Goal: Entertainment & Leisure: Consume media (video, audio)

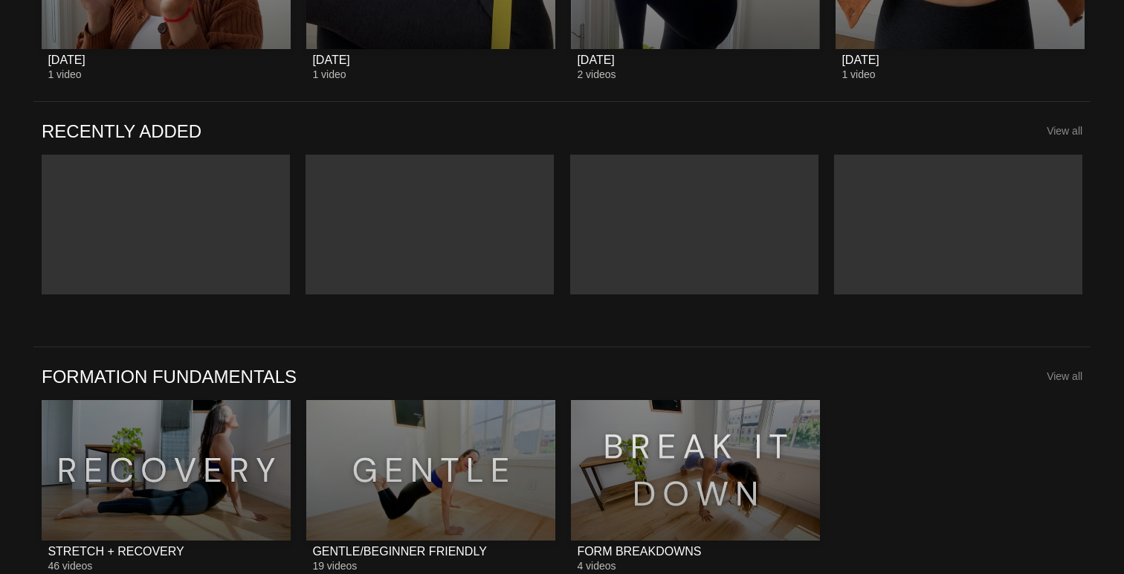
scroll to position [1124, 0]
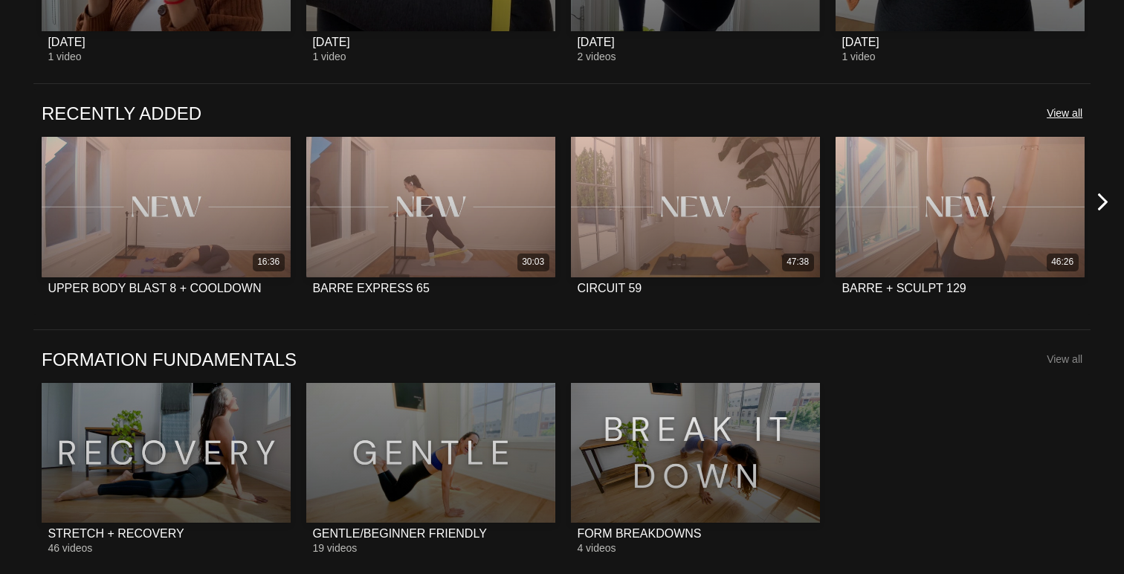
click at [1068, 110] on span "View all" at bounding box center [1065, 113] width 36 height 12
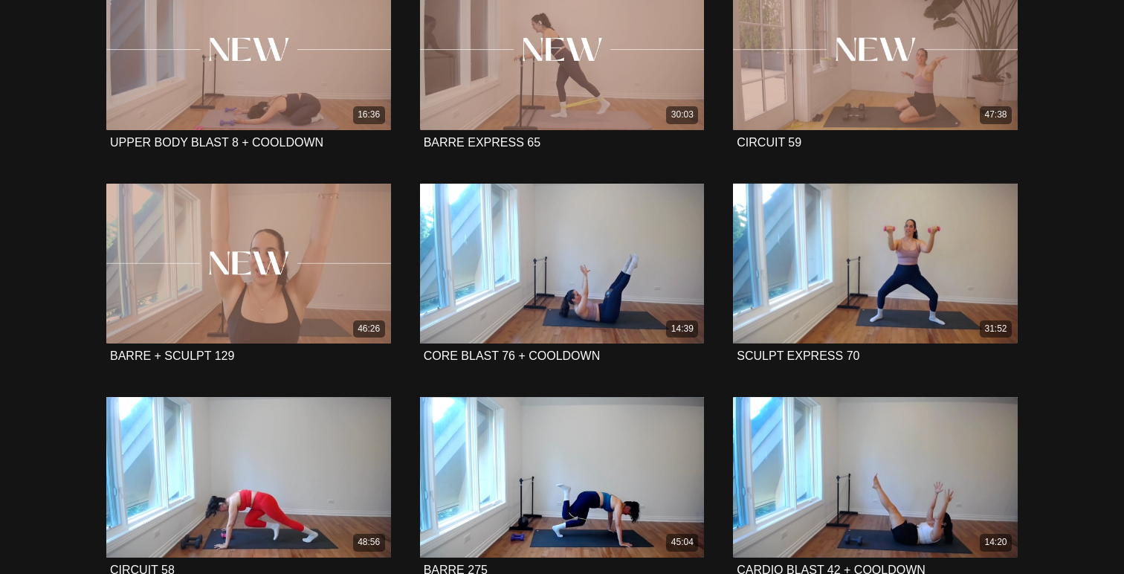
scroll to position [251, 0]
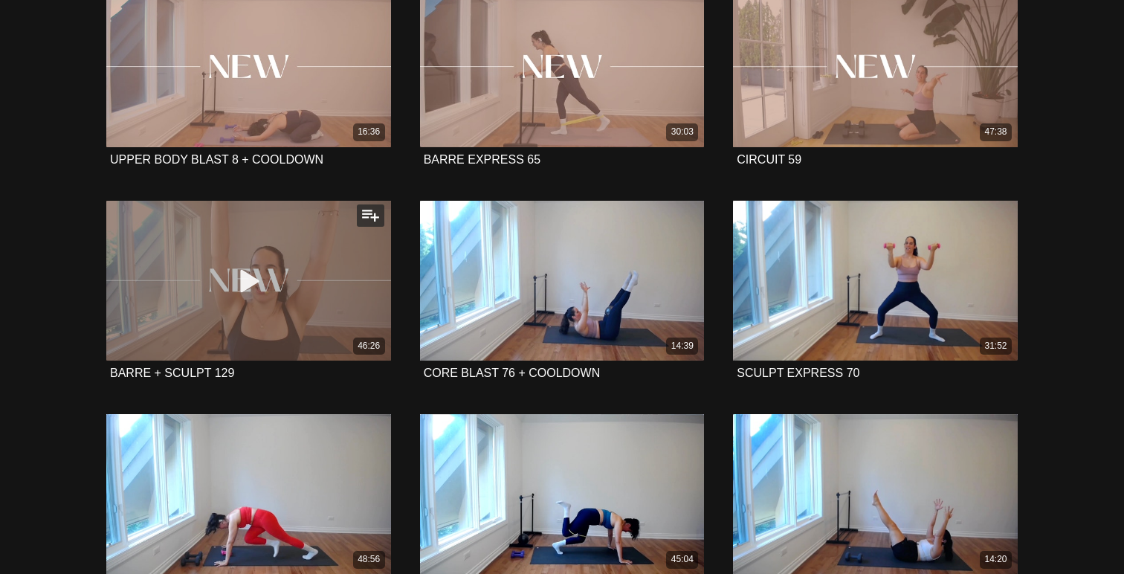
click at [252, 277] on icon at bounding box center [248, 281] width 45 height 26
